Goal: Information Seeking & Learning: Learn about a topic

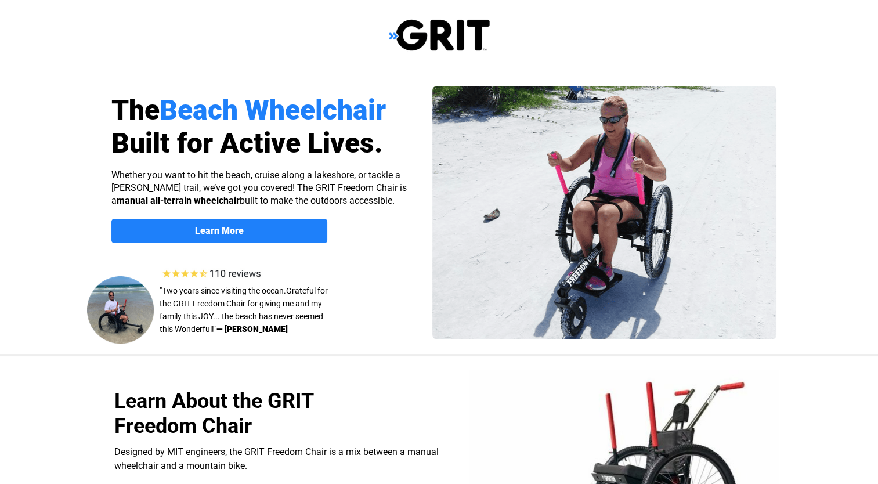
select select "US"
click at [233, 251] on div at bounding box center [439, 212] width 737 height 283
click at [225, 229] on strong "Learn More" at bounding box center [219, 230] width 49 height 11
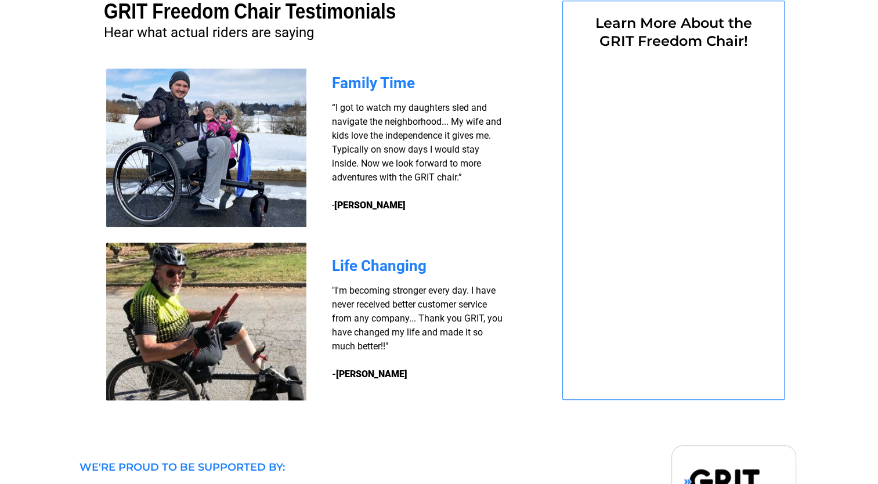
select select "US"
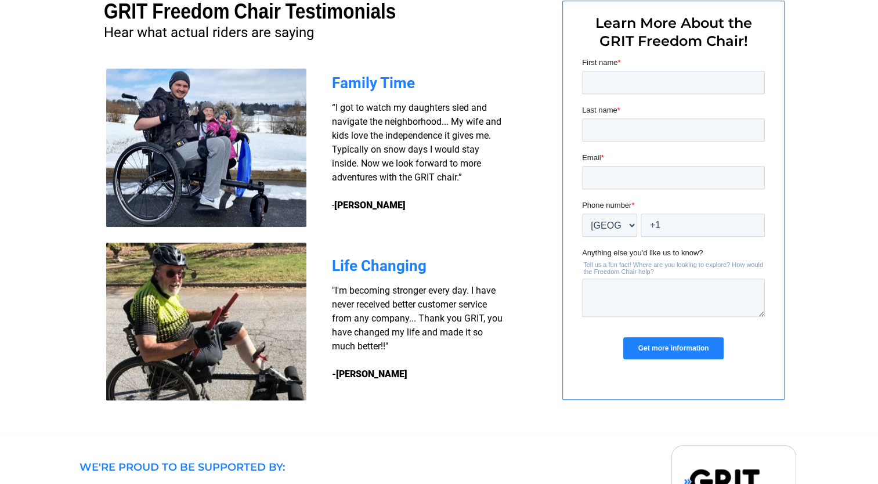
scroll to position [0, 0]
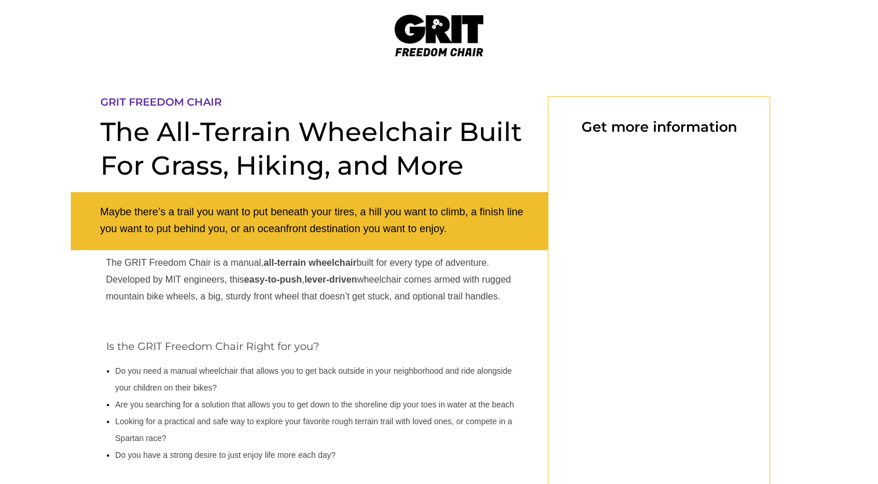
select select "US"
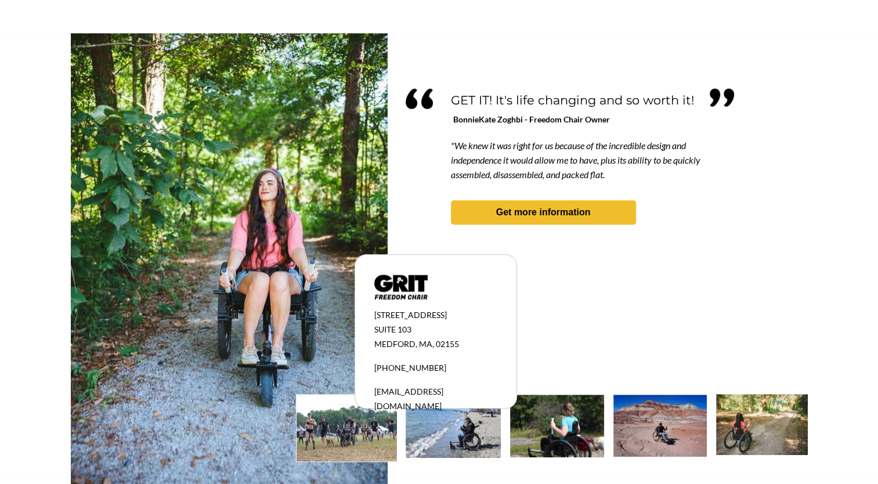
scroll to position [1024, 0]
